Goal: Transaction & Acquisition: Purchase product/service

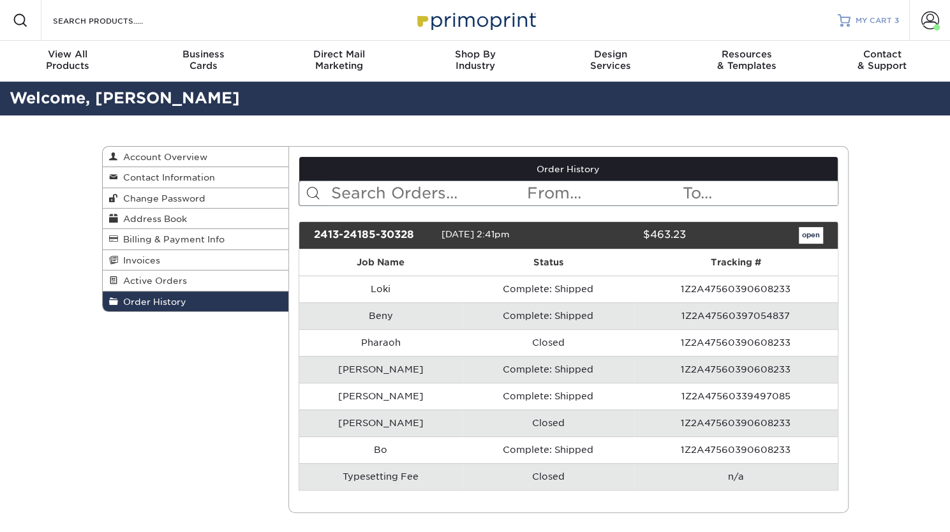
click at [866, 26] on link "MY CART 3" at bounding box center [867, 20] width 61 height 41
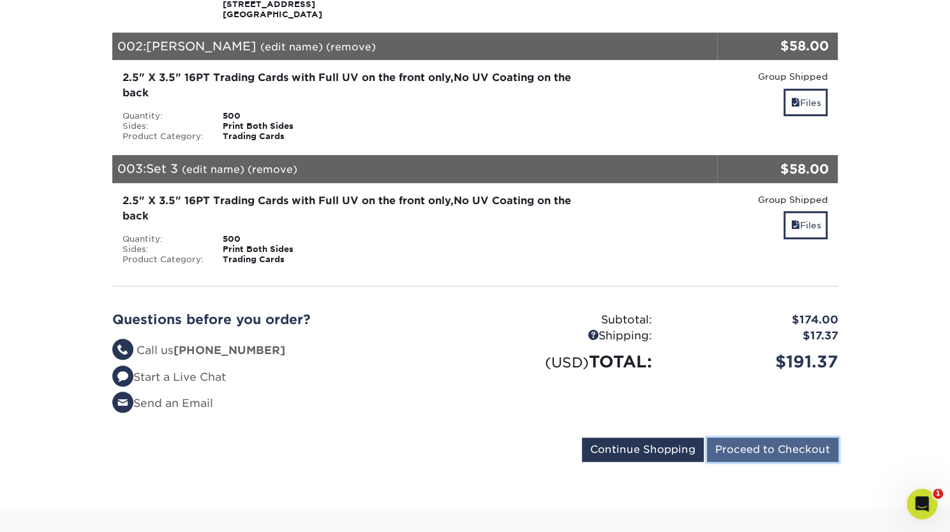
click at [750, 443] on input "Proceed to Checkout" at bounding box center [772, 450] width 131 height 24
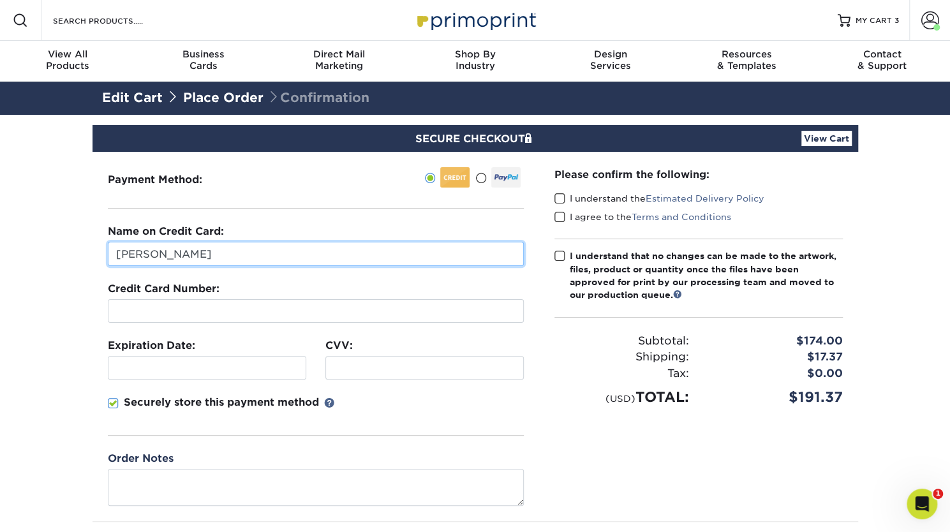
click at [281, 249] on input "[PERSON_NAME]" at bounding box center [316, 254] width 416 height 24
type input "J"
type input "Mohammed Tabibi"
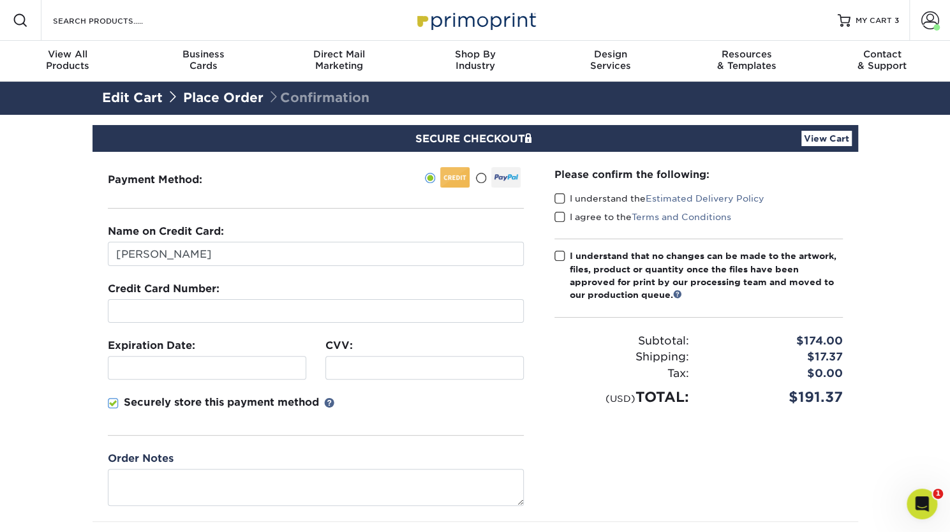
click at [103, 404] on div "Payment Method:" at bounding box center [315, 336] width 446 height 369
click at [109, 404] on span at bounding box center [113, 403] width 11 height 12
click at [0, 0] on input "Securely store this payment method" at bounding box center [0, 0] width 0 height 0
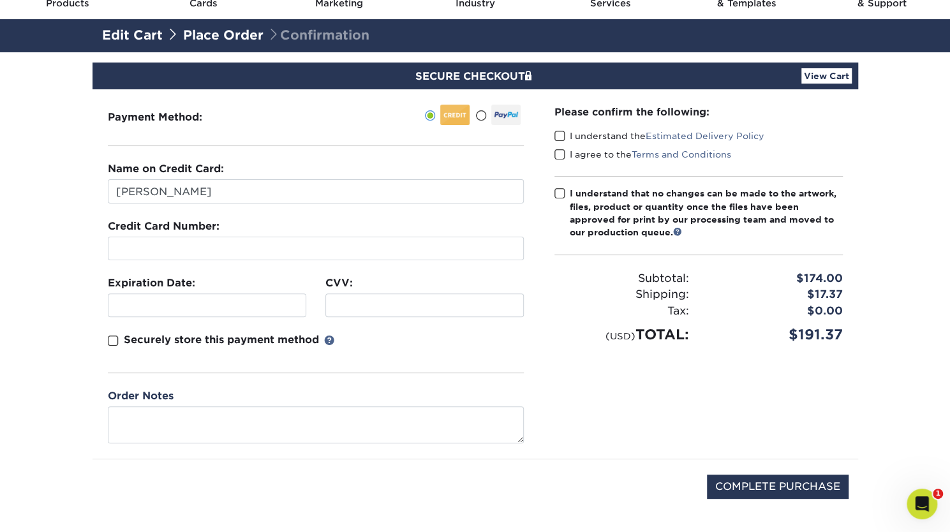
scroll to position [64, 0]
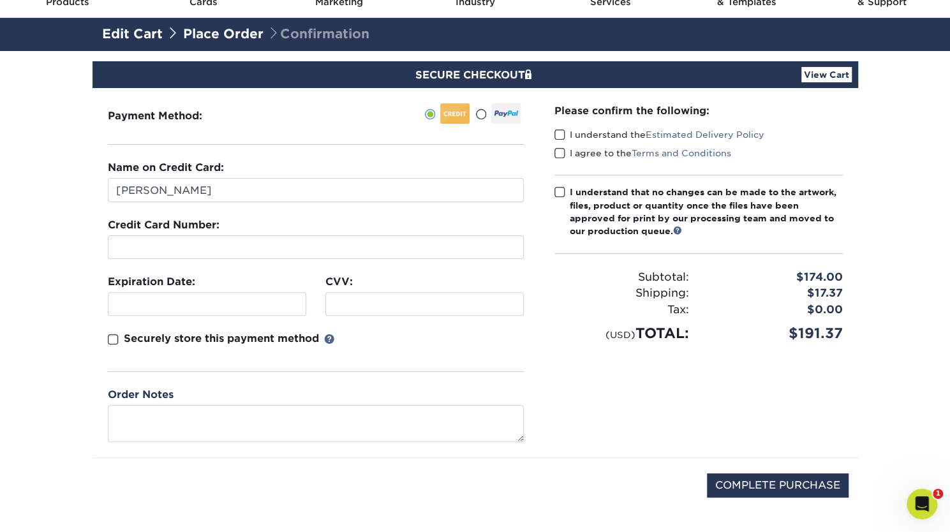
click at [559, 134] on span at bounding box center [559, 135] width 11 height 12
click at [0, 0] on input "I understand the Estimated Delivery Policy" at bounding box center [0, 0] width 0 height 0
click at [560, 152] on span at bounding box center [559, 153] width 11 height 12
click at [0, 0] on input "I agree to the Terms and Conditions" at bounding box center [0, 0] width 0 height 0
click at [795, 485] on input "COMPLETE PURCHASE" at bounding box center [778, 485] width 142 height 24
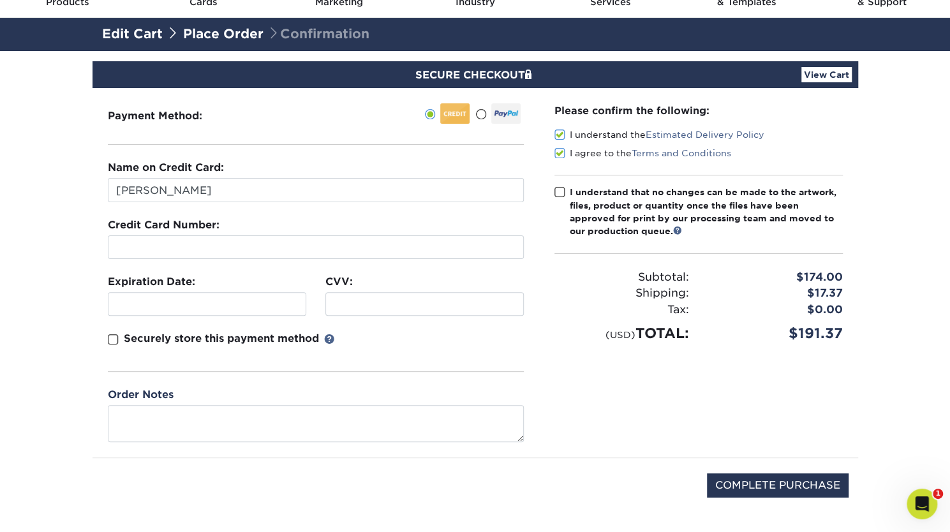
click at [562, 189] on span at bounding box center [559, 192] width 11 height 12
click at [0, 0] on input "I understand that no changes can be made to the artwork, files, product or quan…" at bounding box center [0, 0] width 0 height 0
click at [794, 483] on input "COMPLETE PURCHASE" at bounding box center [778, 485] width 142 height 24
type input "PROCESSING, PLEASE WAIT..."
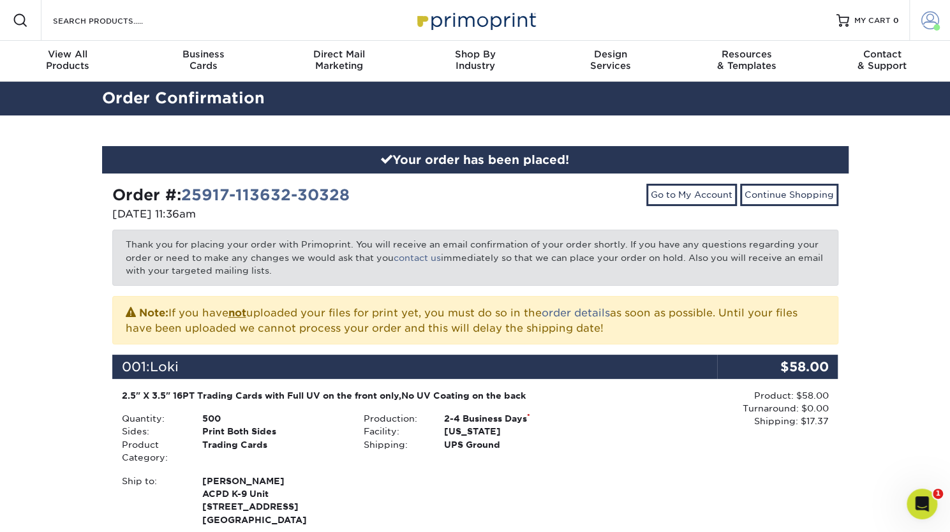
click at [926, 27] on span at bounding box center [930, 20] width 18 height 18
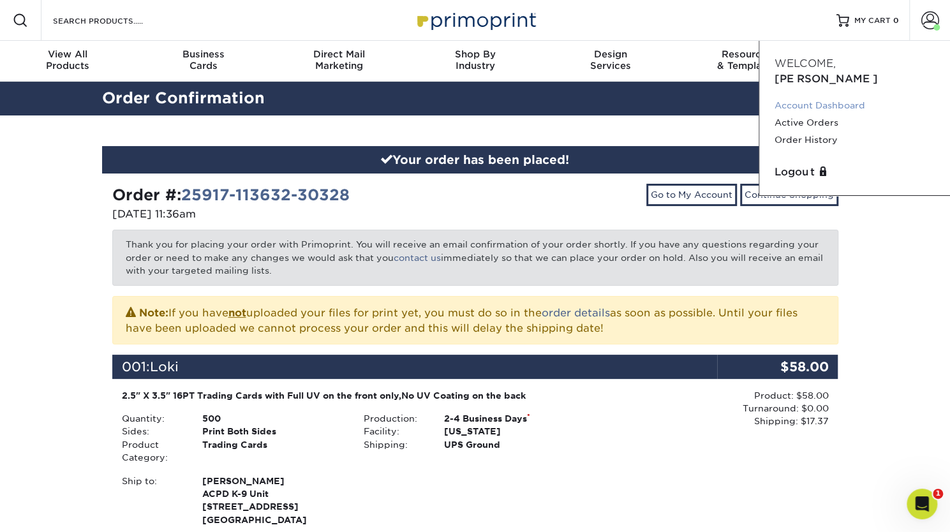
click at [850, 97] on link "Account Dashboard" at bounding box center [854, 105] width 160 height 17
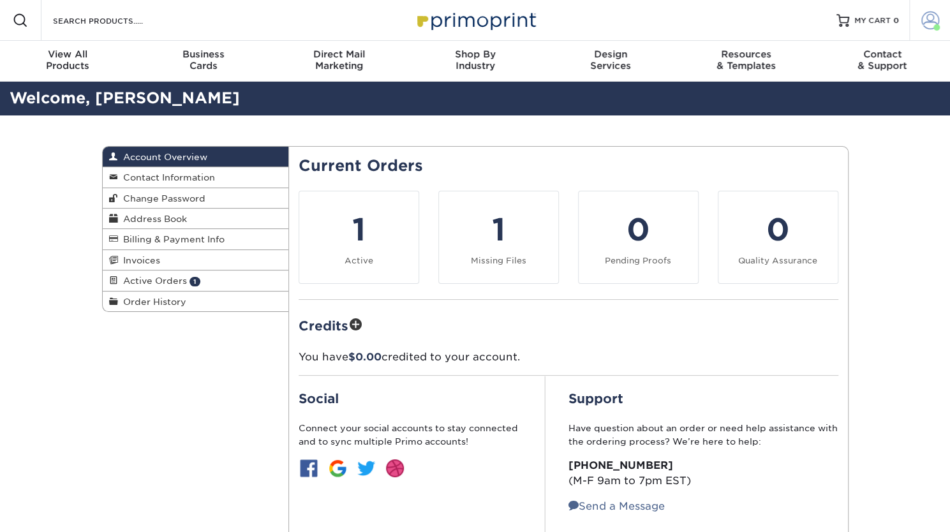
click at [926, 20] on span at bounding box center [930, 20] width 18 height 18
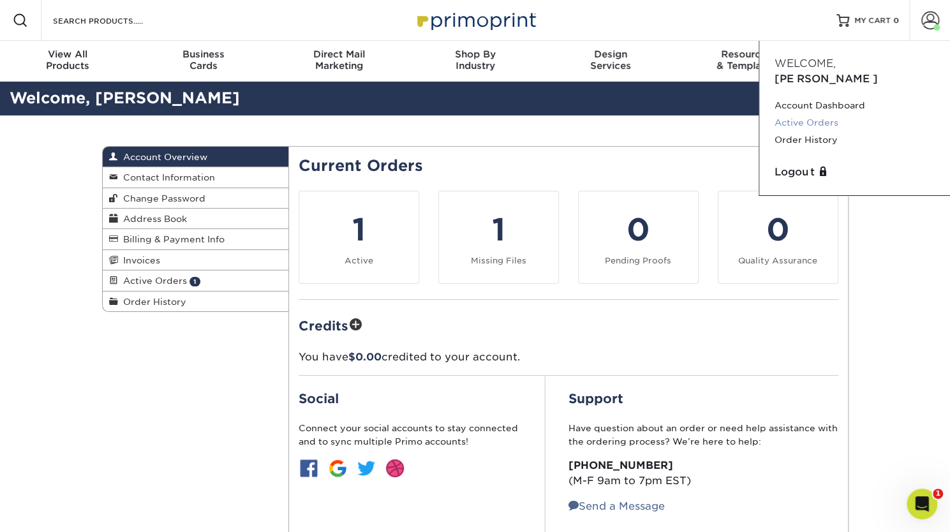
click at [830, 114] on link "Active Orders" at bounding box center [854, 122] width 160 height 17
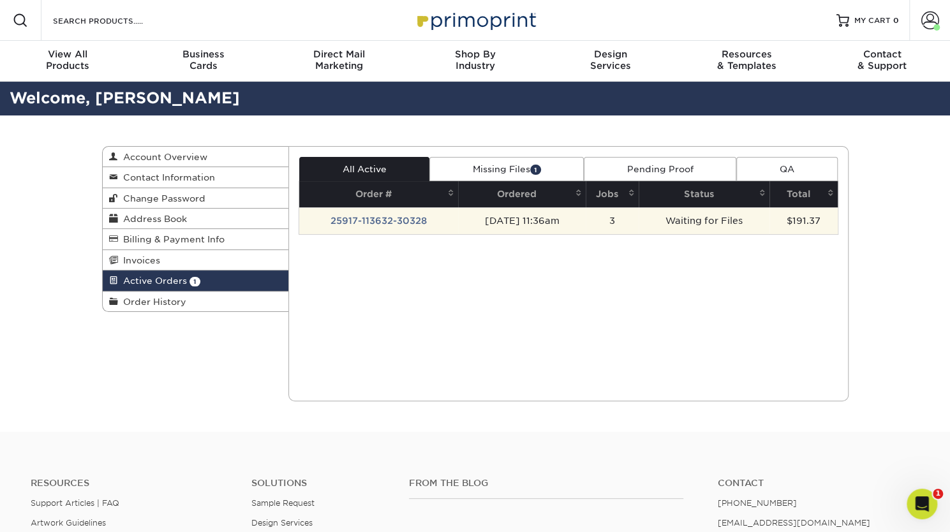
click at [372, 216] on td "25917-113632-30328" at bounding box center [378, 220] width 159 height 27
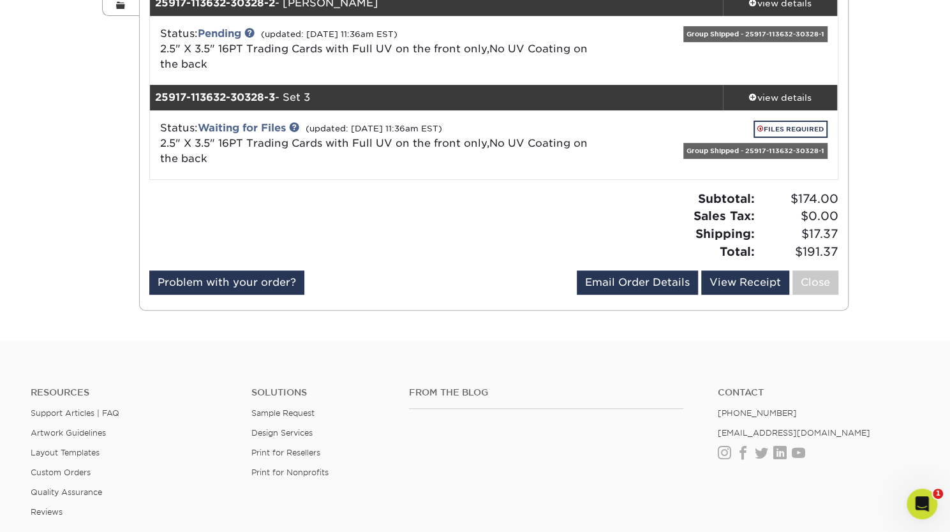
scroll to position [41, 0]
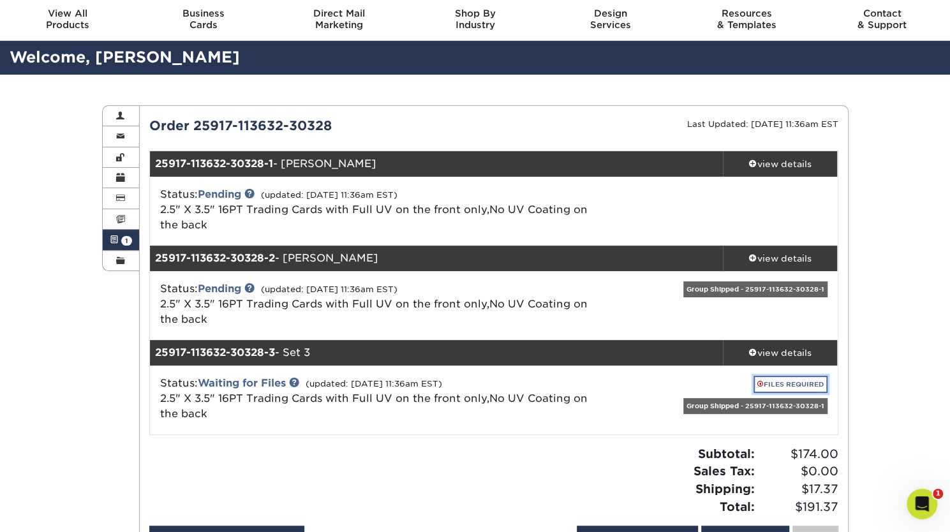
click at [772, 383] on link "FILES REQUIRED" at bounding box center [790, 384] width 74 height 17
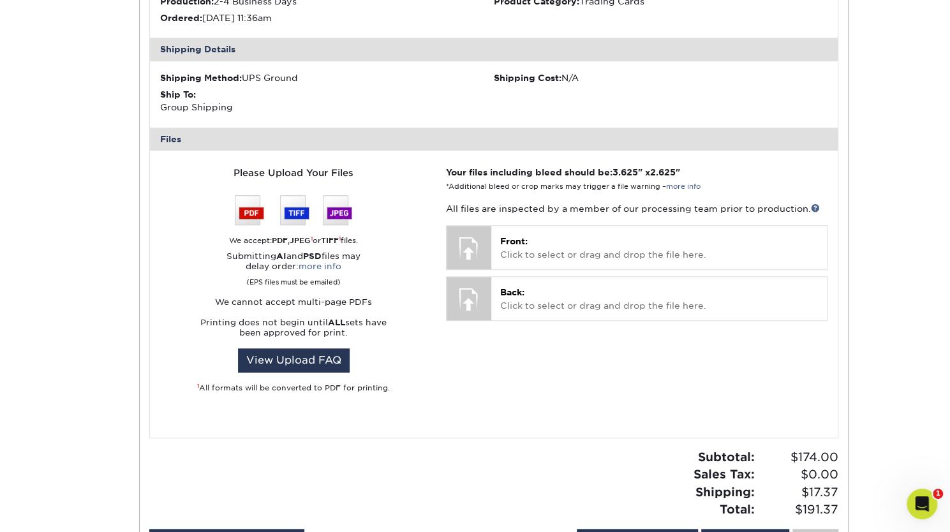
scroll to position [564, 0]
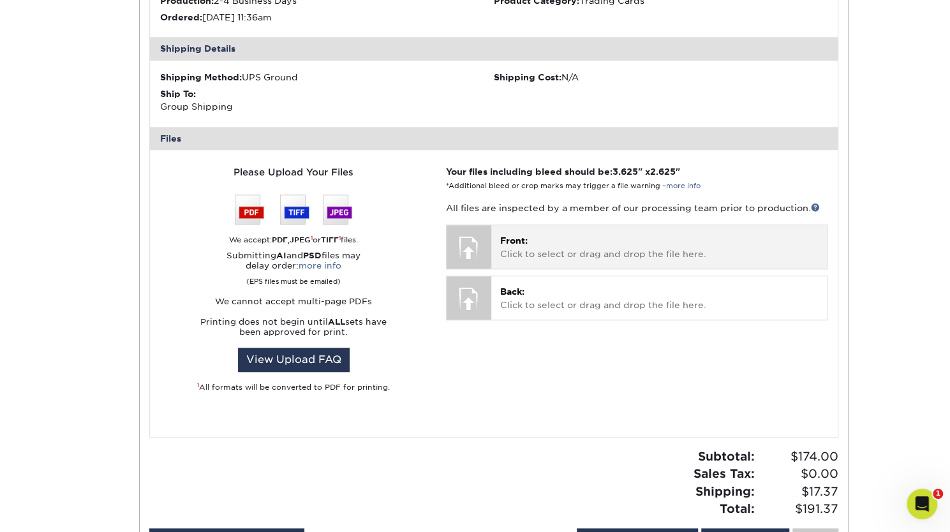
click at [560, 253] on p "Front: Click to select or drag and drop the file here." at bounding box center [658, 247] width 317 height 26
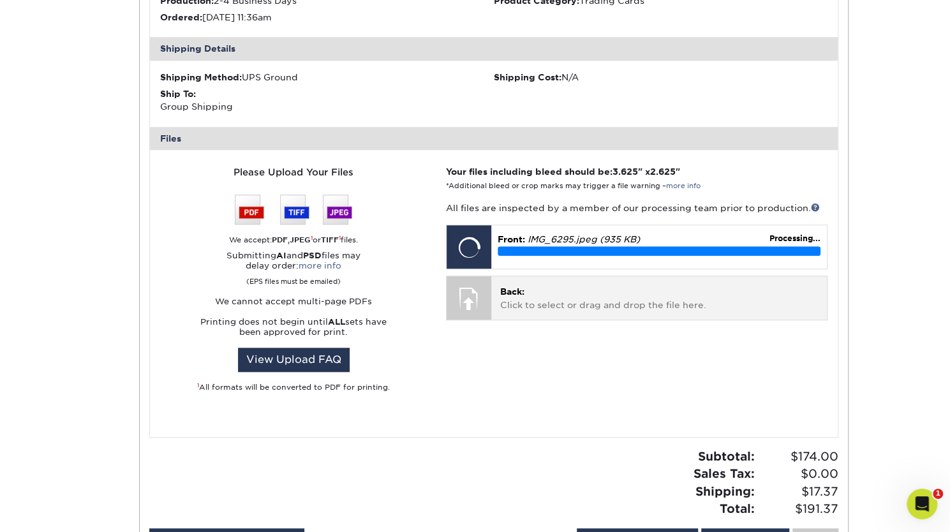
click at [515, 298] on p "Back: Click to select or drag and drop the file here." at bounding box center [658, 298] width 317 height 26
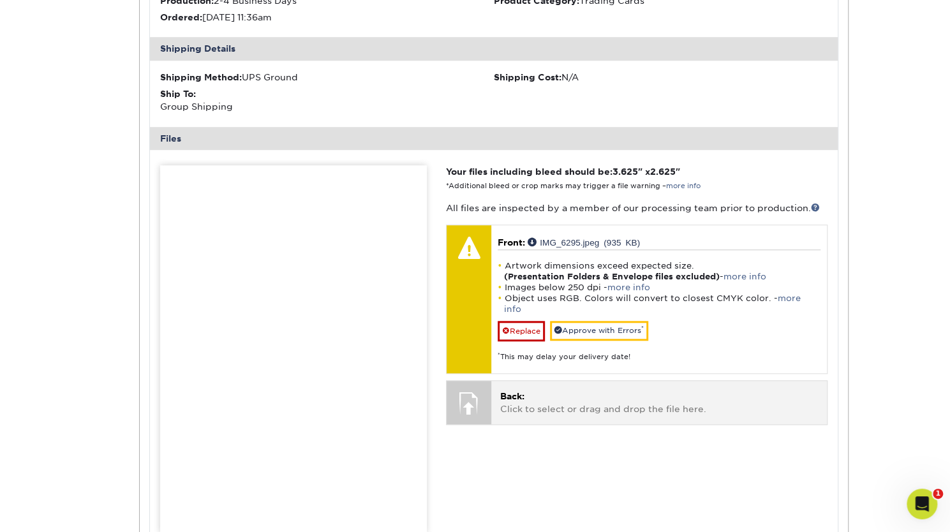
click at [542, 390] on p "Back: Click to select or drag and drop the file here." at bounding box center [658, 403] width 317 height 26
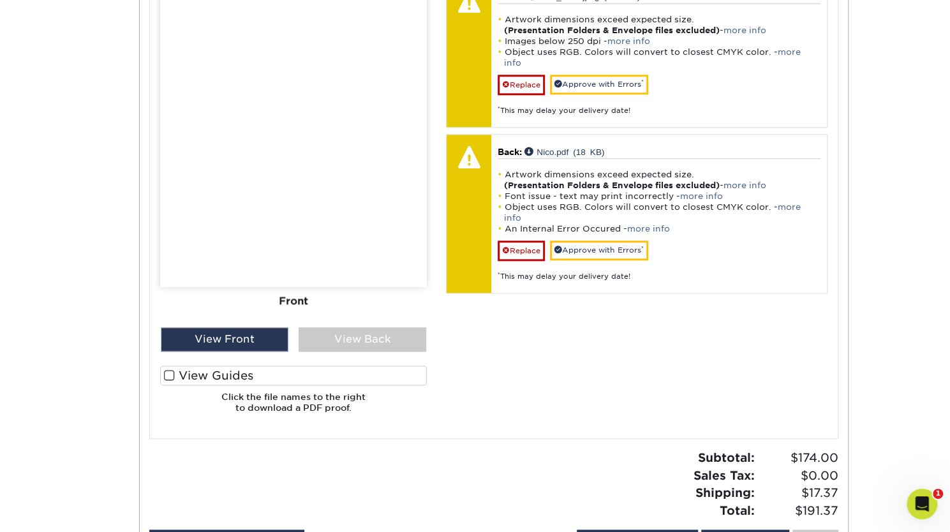
scroll to position [809, 0]
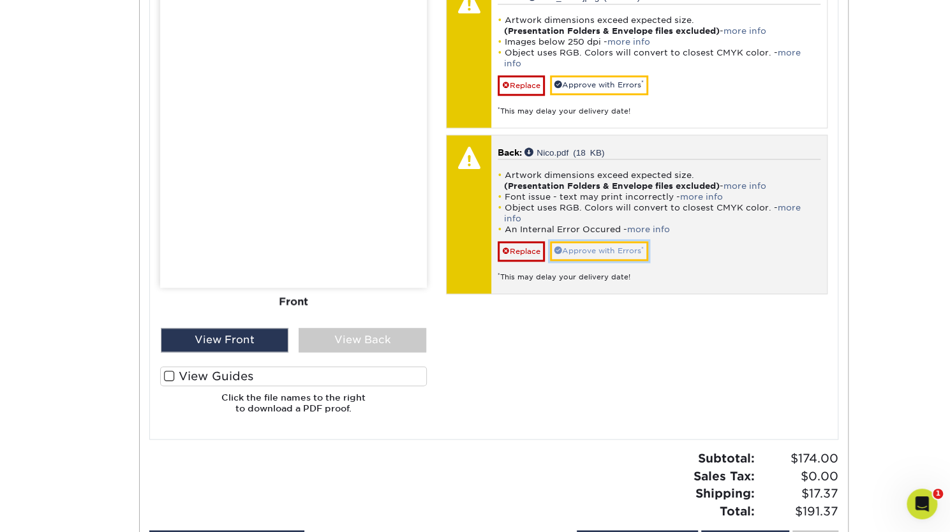
click at [577, 241] on link "Approve with Errors *" at bounding box center [599, 251] width 98 height 20
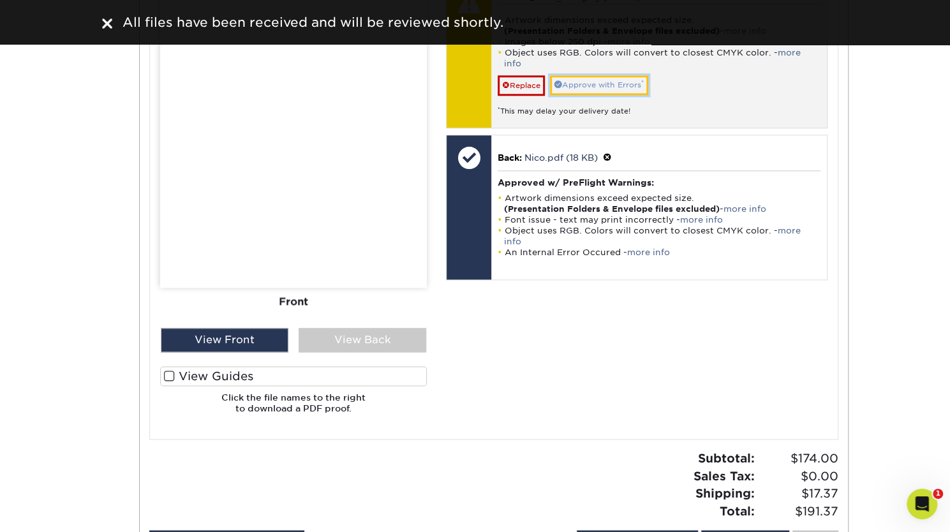
click at [593, 75] on link "Approve with Errors *" at bounding box center [599, 85] width 98 height 20
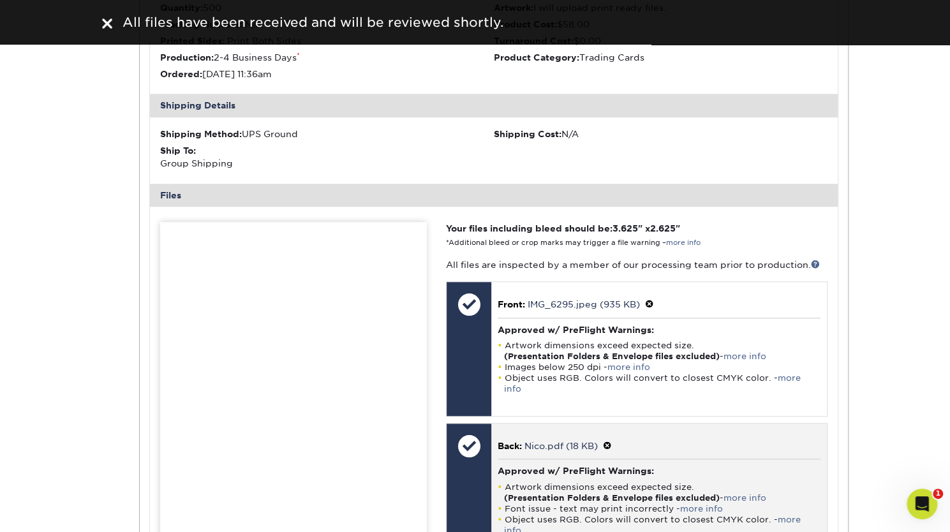
scroll to position [506, 0]
